Goal: Task Accomplishment & Management: Manage account settings

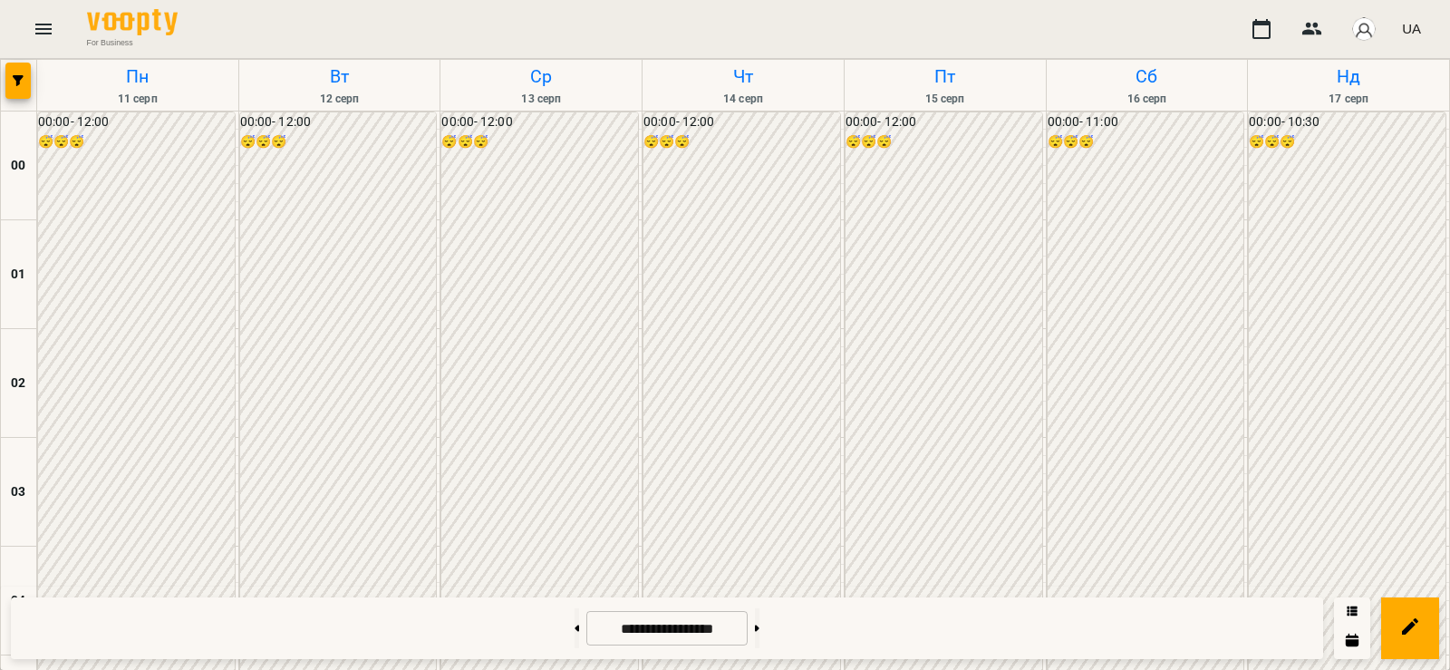
scroll to position [1442, 0]
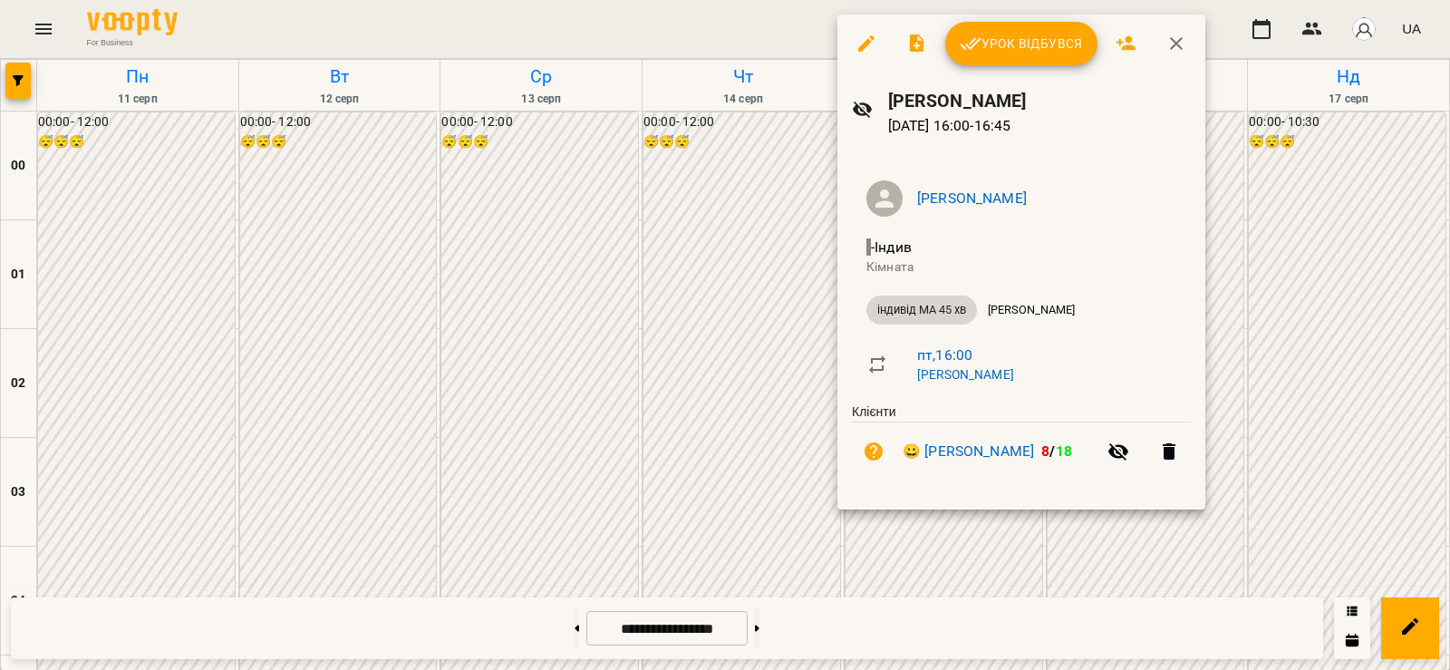
click at [1010, 49] on span "Урок відбувся" at bounding box center [1021, 44] width 123 height 22
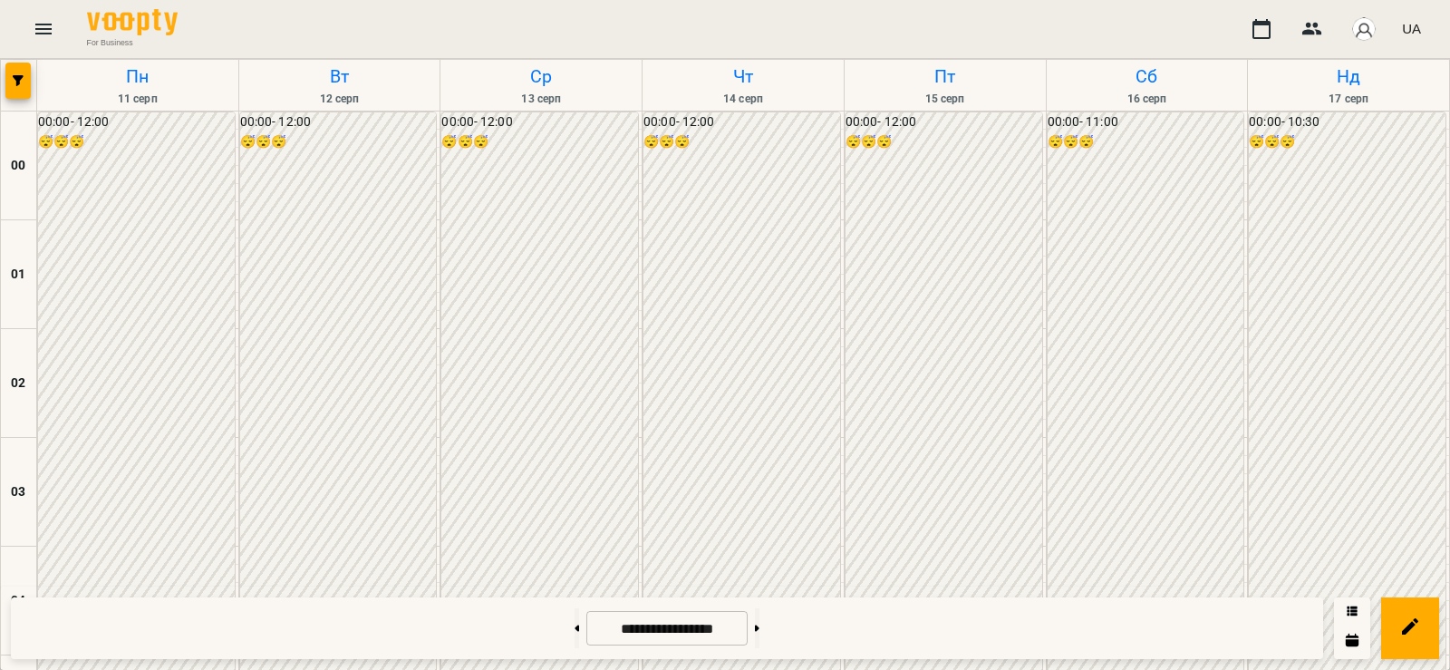
scroll to position [1692, 0]
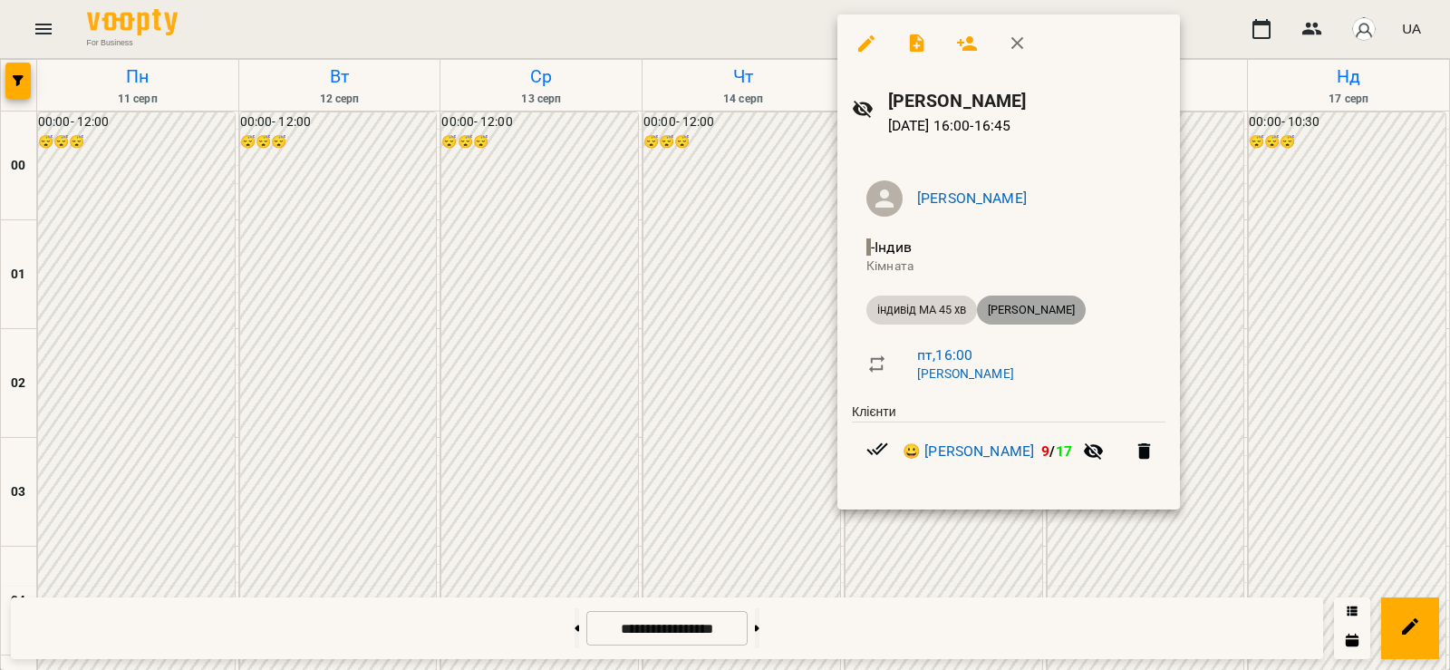
click at [1049, 305] on span "[PERSON_NAME]" at bounding box center [1031, 310] width 109 height 16
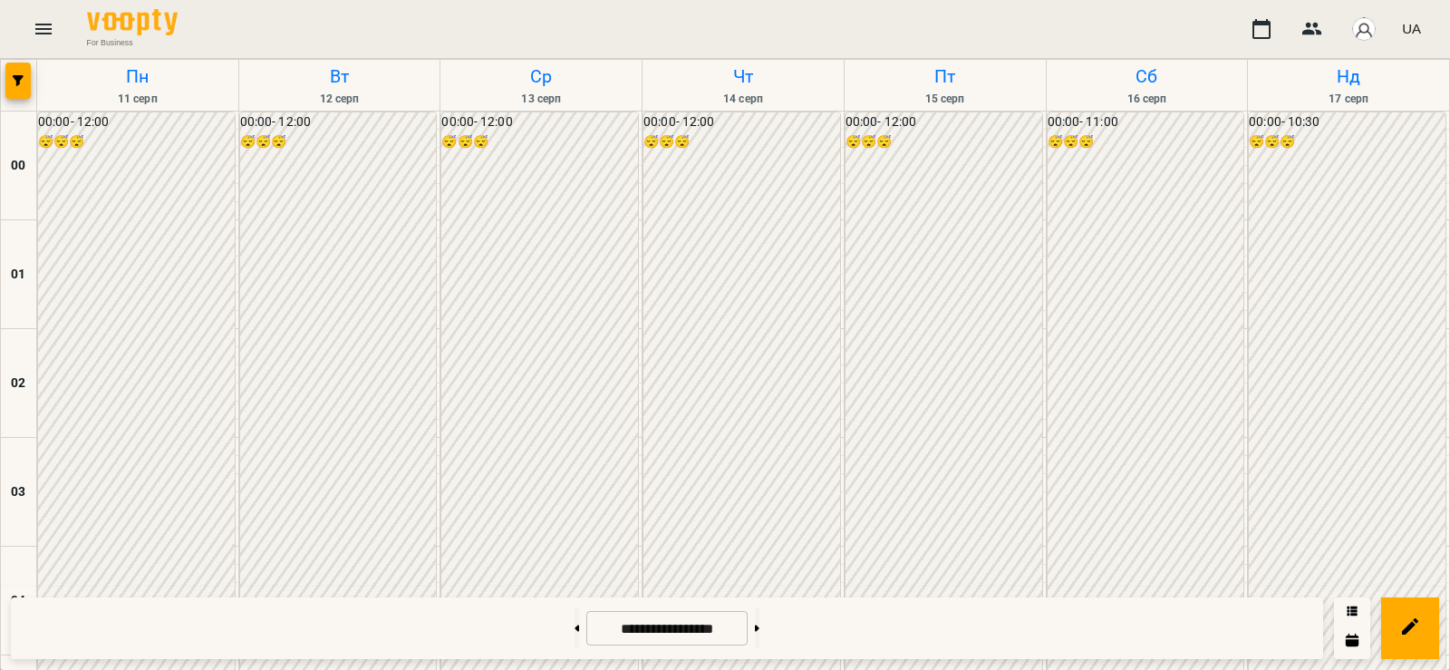
scroll to position [1586, 0]
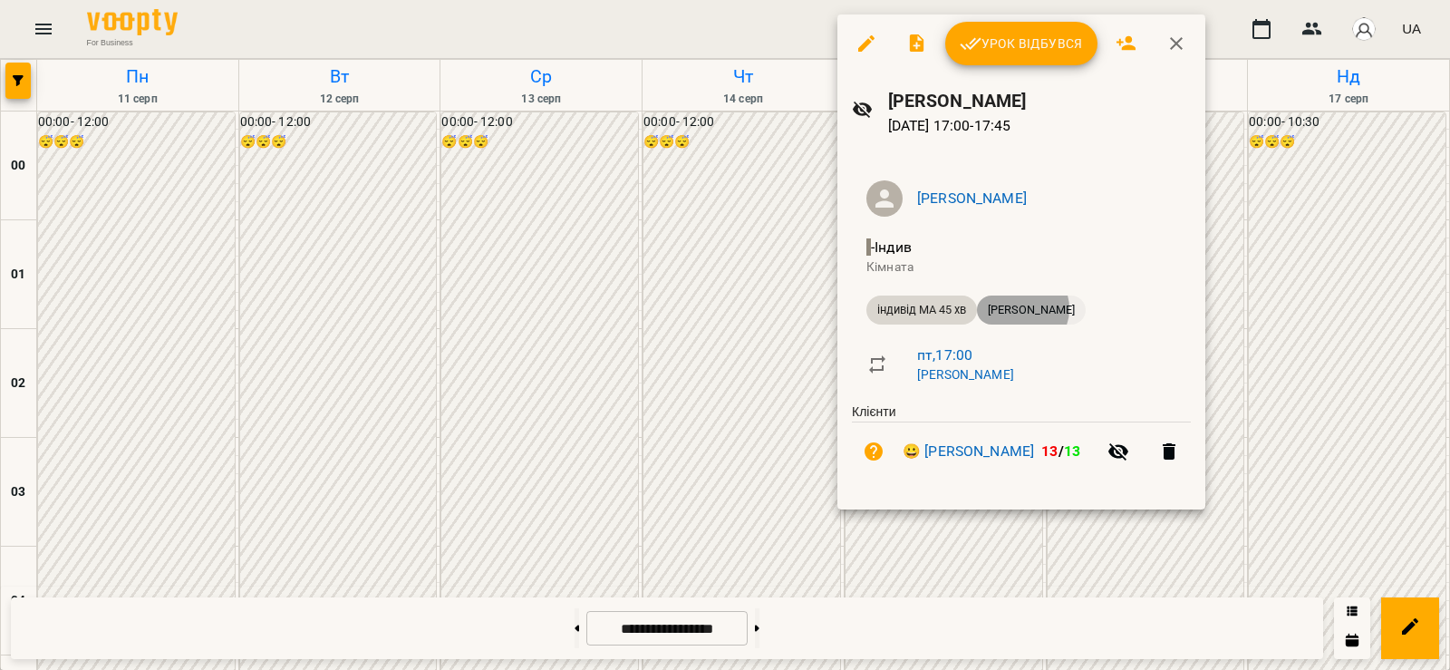
click at [1024, 308] on span "[PERSON_NAME]" at bounding box center [1031, 310] width 109 height 16
